Goal: Task Accomplishment & Management: Manage account settings

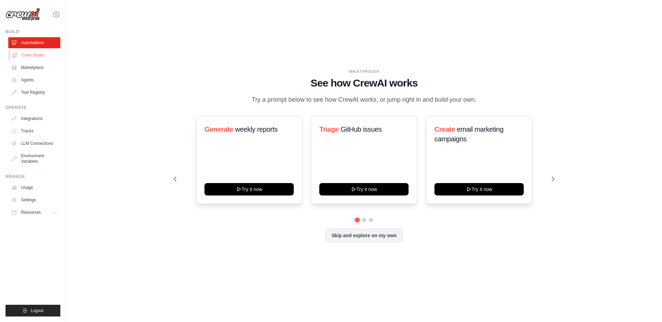
click at [38, 56] on link "Crew Studio" at bounding box center [35, 55] width 52 height 11
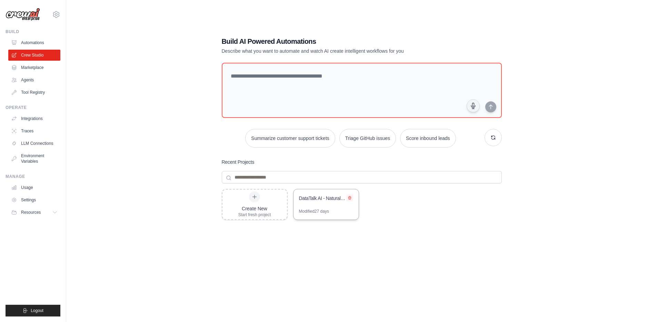
click at [351, 198] on icon at bounding box center [349, 198] width 3 height 3
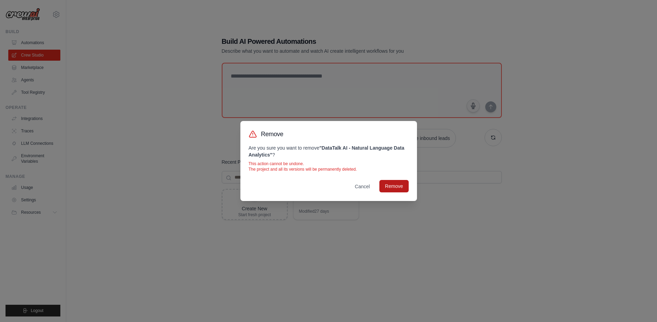
click at [399, 187] on button "Remove" at bounding box center [393, 186] width 29 height 12
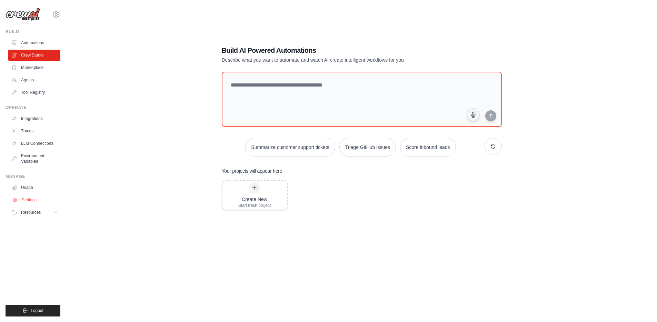
click at [39, 197] on link "Settings" at bounding box center [35, 200] width 52 height 11
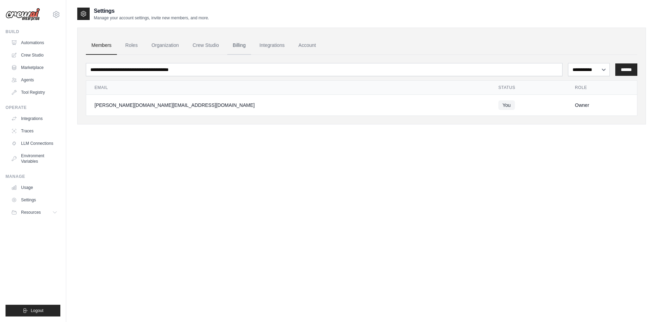
click at [243, 45] on link "Billing" at bounding box center [239, 45] width 24 height 19
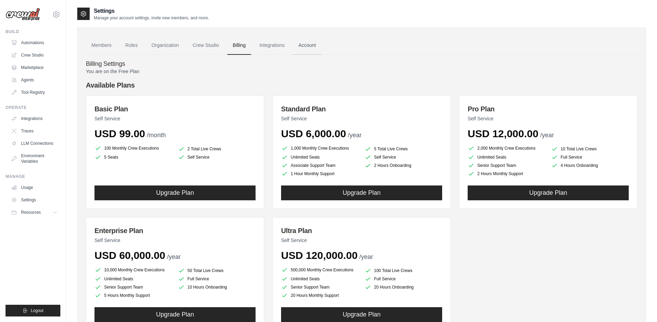
click at [306, 48] on link "Account" at bounding box center [307, 45] width 29 height 19
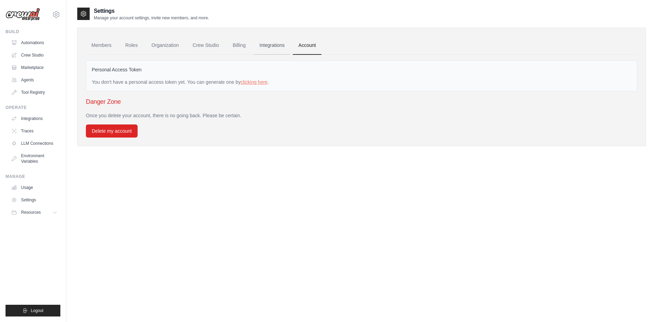
click at [266, 43] on link "Integrations" at bounding box center [272, 45] width 36 height 19
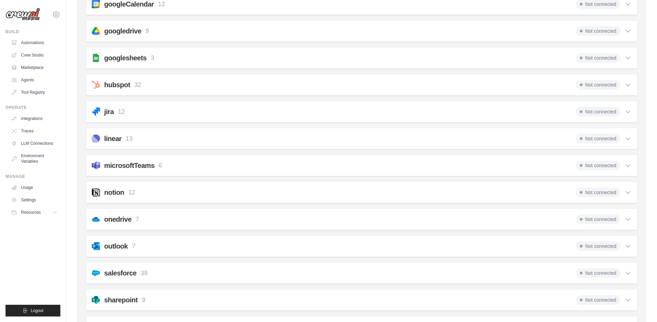
scroll to position [318, 0]
click at [122, 164] on h2 "microsoftTeams" at bounding box center [129, 165] width 50 height 10
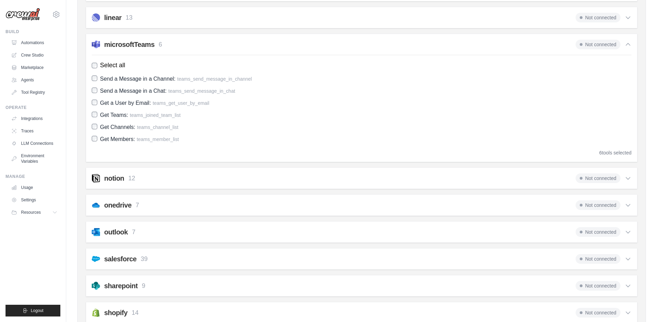
scroll to position [501, 0]
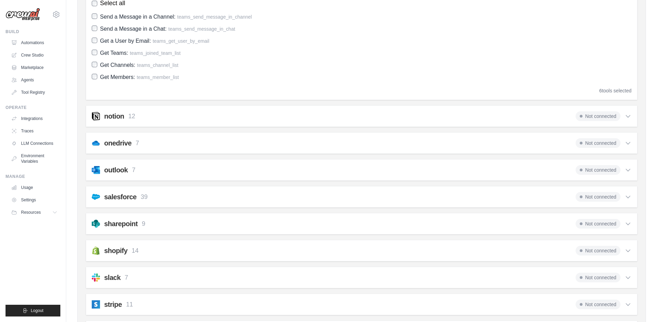
click at [101, 140] on div "onedrive 7" at bounding box center [115, 143] width 47 height 10
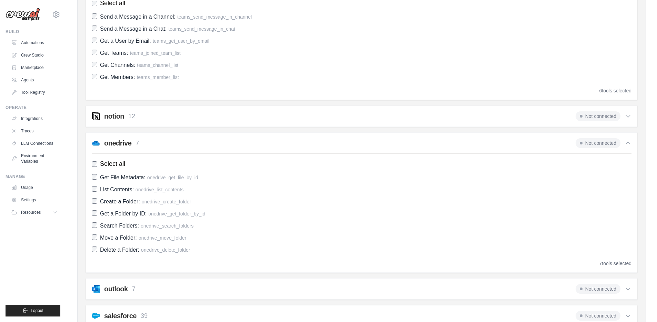
click at [123, 143] on h2 "onedrive" at bounding box center [117, 143] width 27 height 10
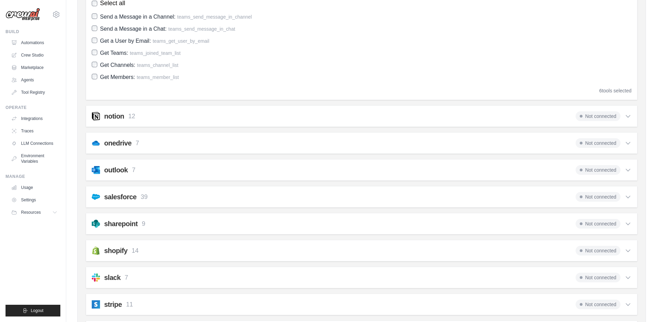
click at [130, 169] on div "outlook 7" at bounding box center [119, 170] width 31 height 10
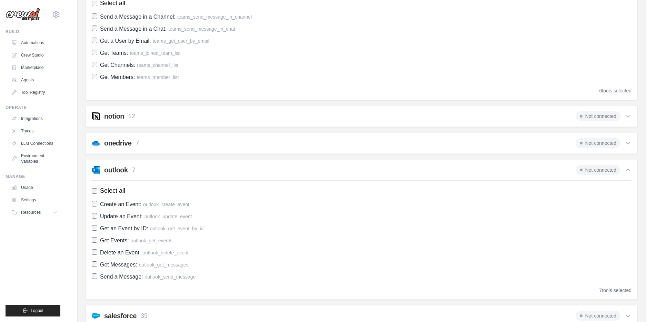
click at [130, 169] on div "outlook 7" at bounding box center [119, 170] width 31 height 10
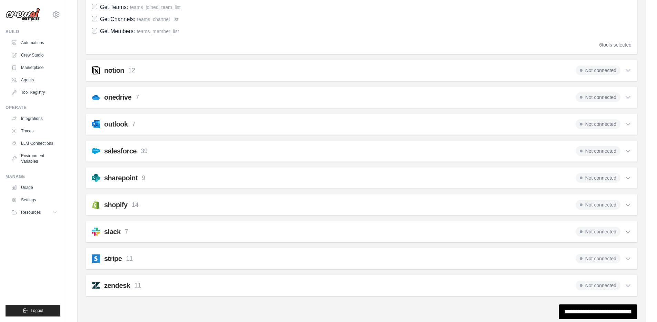
scroll to position [571, 0]
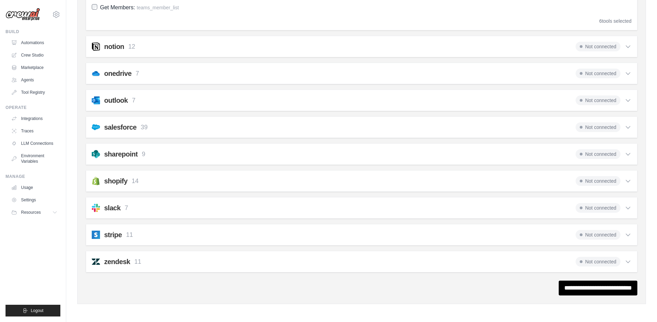
click at [105, 236] on h2 "stripe" at bounding box center [113, 235] width 18 height 10
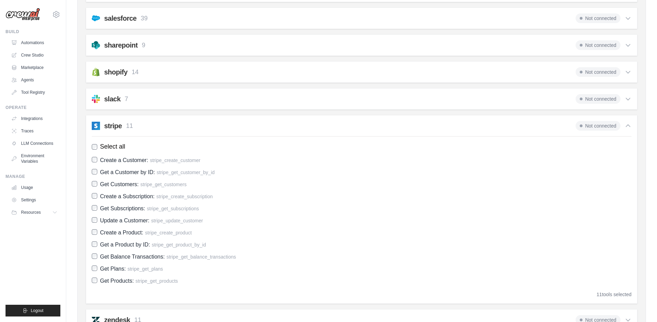
scroll to position [685, 0]
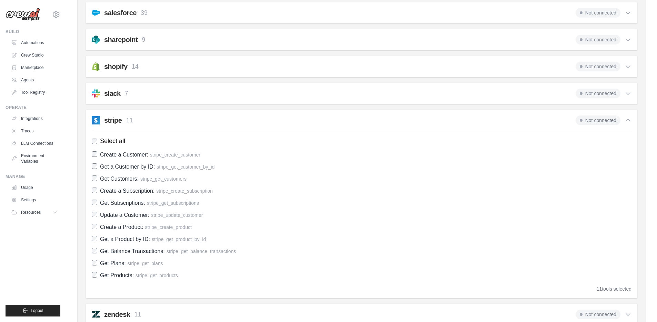
click at [109, 120] on h2 "stripe" at bounding box center [113, 121] width 18 height 10
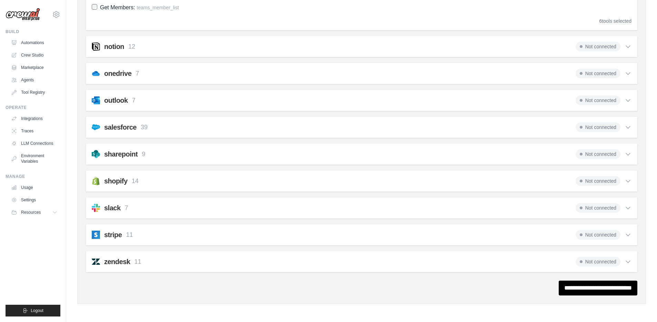
scroll to position [571, 0]
